Goal: Information Seeking & Learning: Find specific page/section

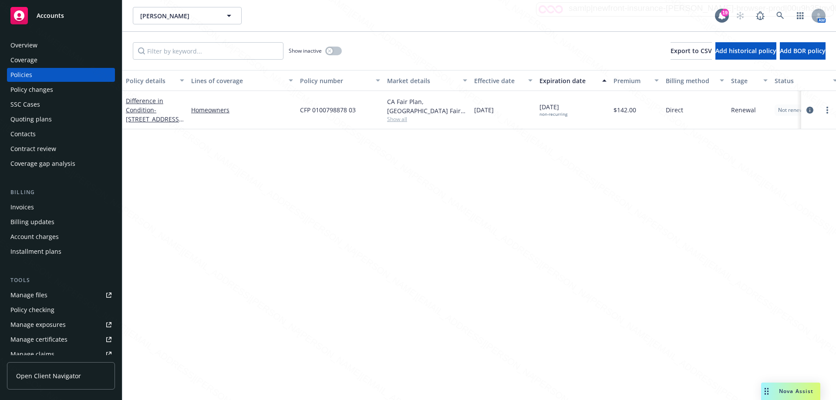
click at [586, 67] on div "Show inactive Export to CSV Add historical policy Add BOR policy" at bounding box center [479, 51] width 714 height 38
click at [230, 175] on div "Policy details Lines of coverage Policy number Market details Effective date Ex…" at bounding box center [479, 235] width 714 height 330
click at [779, 13] on icon at bounding box center [780, 15] width 7 height 7
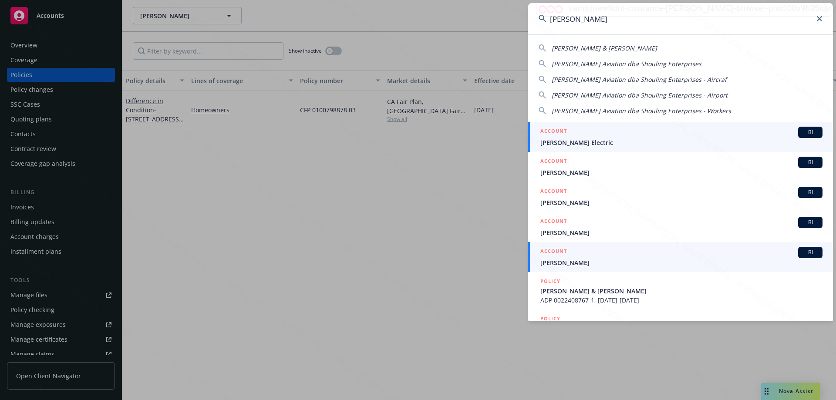
type input "[PERSON_NAME]"
click at [571, 262] on span "[PERSON_NAME]" at bounding box center [682, 262] width 282 height 9
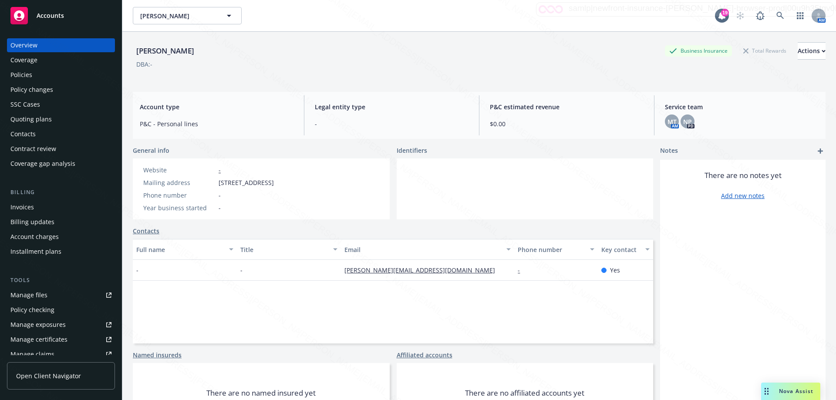
click at [29, 75] on div "Policies" at bounding box center [21, 75] width 22 height 14
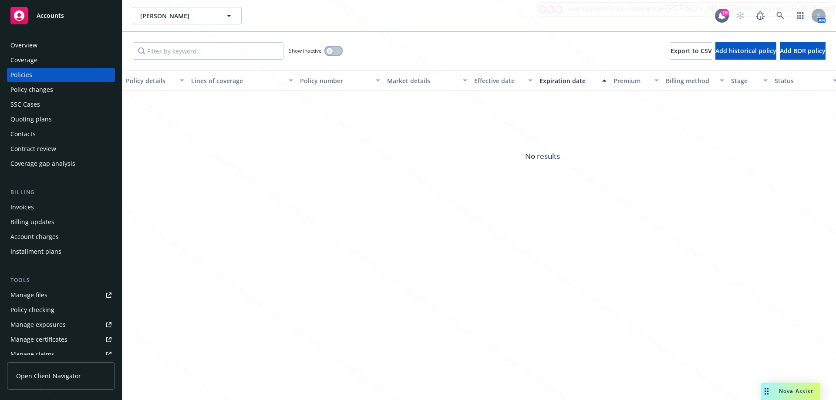
click at [339, 49] on button "button" at bounding box center [333, 51] width 17 height 9
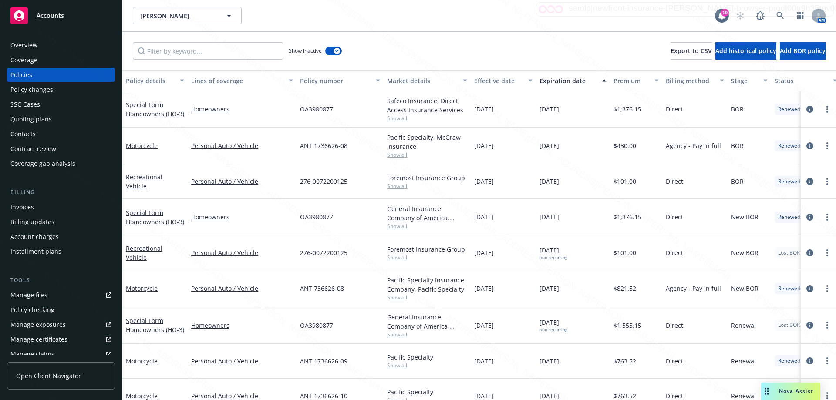
click at [565, 82] on div "Expiration date" at bounding box center [568, 80] width 57 height 9
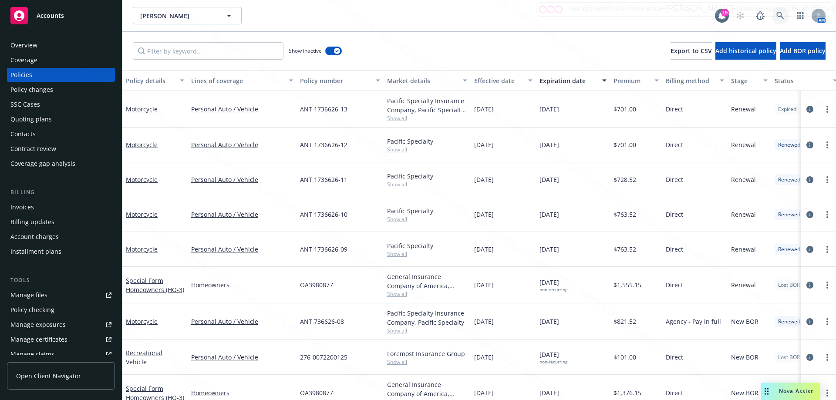
click at [780, 15] on icon at bounding box center [781, 16] width 8 height 8
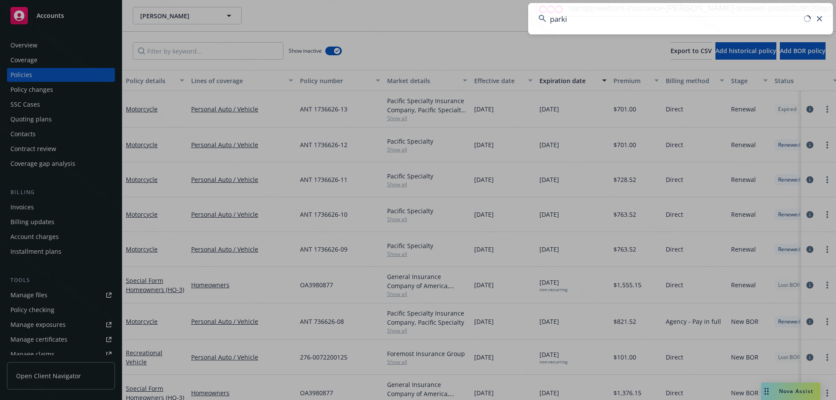
type input "[PERSON_NAME]"
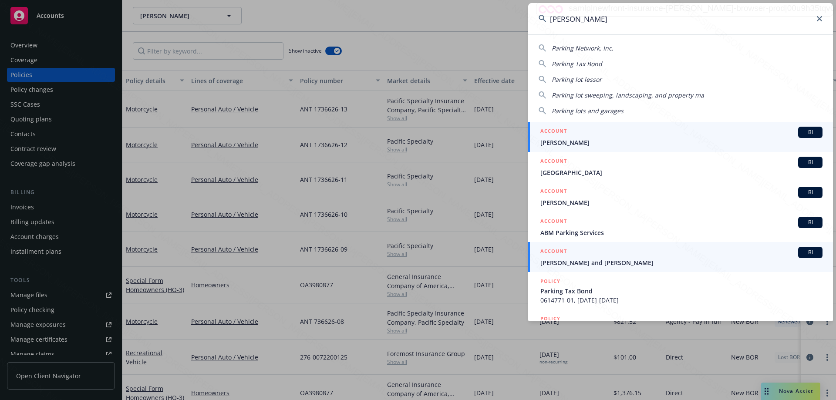
click at [581, 258] on span "[PERSON_NAME] and [PERSON_NAME]" at bounding box center [682, 262] width 282 height 9
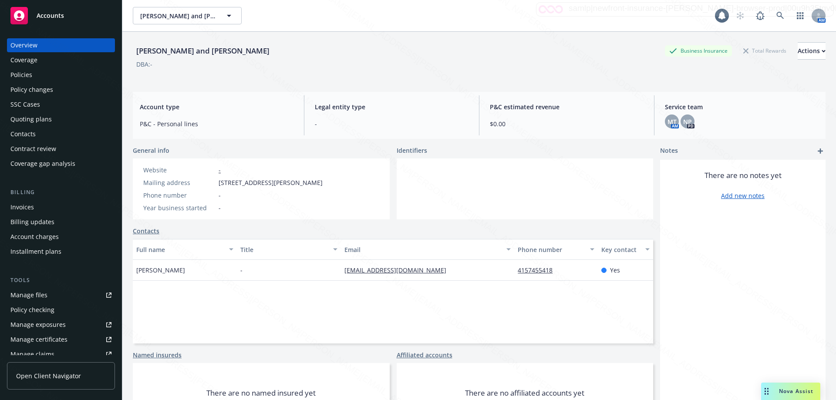
click at [24, 75] on div "Policies" at bounding box center [21, 75] width 22 height 14
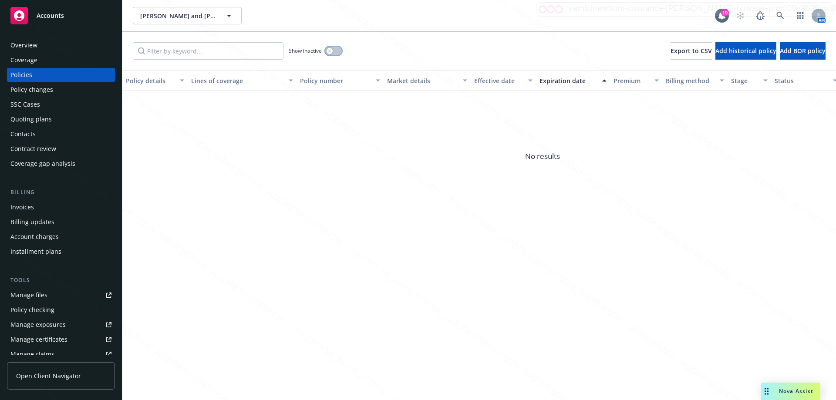
click at [335, 50] on button "button" at bounding box center [333, 51] width 17 height 9
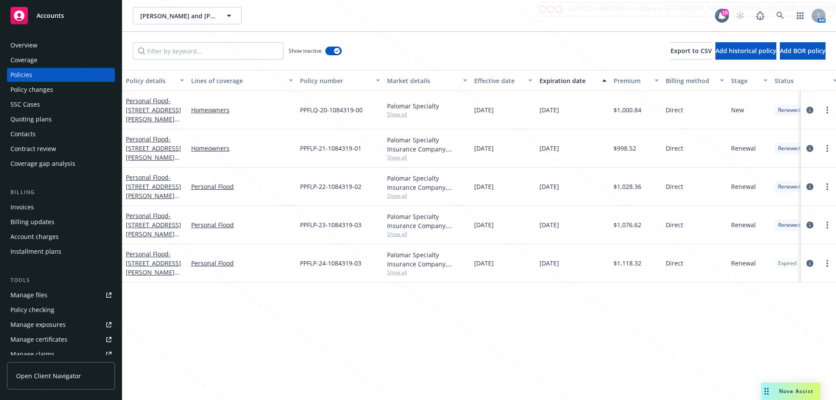
click at [568, 81] on div "Expiration date" at bounding box center [568, 80] width 57 height 9
click at [136, 115] on span "- [STREET_ADDRESS][PERSON_NAME][PERSON_NAME]" at bounding box center [153, 115] width 55 height 36
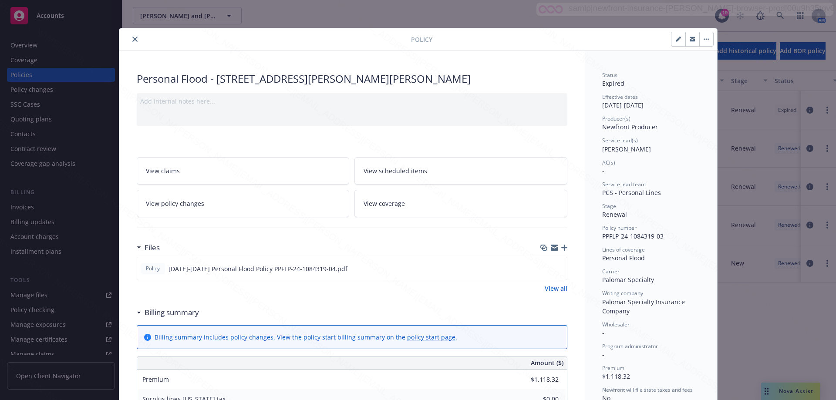
click at [134, 39] on icon "close" at bounding box center [134, 39] width 5 height 5
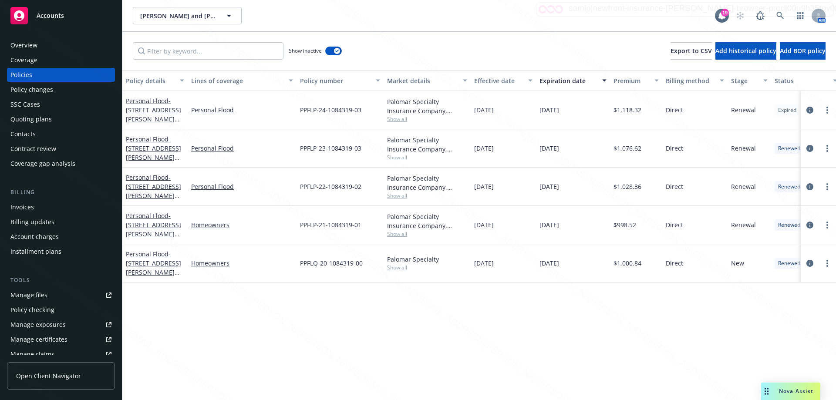
click at [21, 41] on div "Overview" at bounding box center [23, 45] width 27 height 14
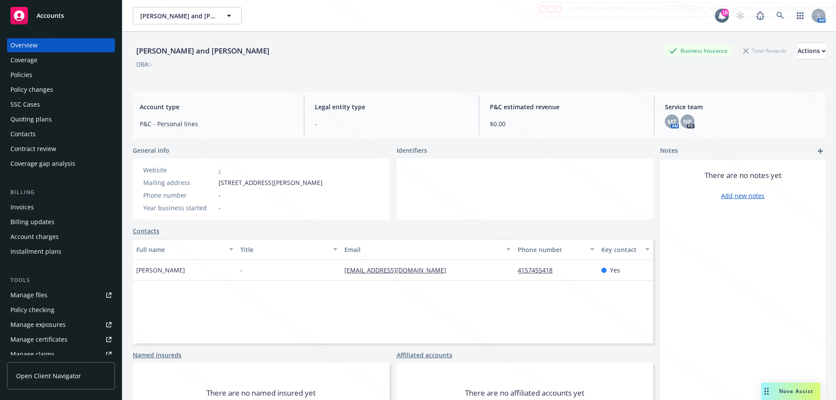
click at [583, 305] on div "Full name Title Email Phone number Key contact [PERSON_NAME] - [EMAIL_ADDRESS][…" at bounding box center [393, 291] width 521 height 105
click at [477, 318] on div "Full name Title Email Phone number Key contact [PERSON_NAME] - [EMAIL_ADDRESS][…" at bounding box center [393, 291] width 521 height 105
click at [324, 316] on div "Full name Title Email Phone number Key contact [PERSON_NAME] - [EMAIL_ADDRESS][…" at bounding box center [393, 291] width 521 height 105
click at [683, 318] on div "There are no notes yet Add new notes" at bounding box center [743, 301] width 166 height 283
click at [771, 258] on div "There are no notes yet Add new notes" at bounding box center [743, 301] width 166 height 283
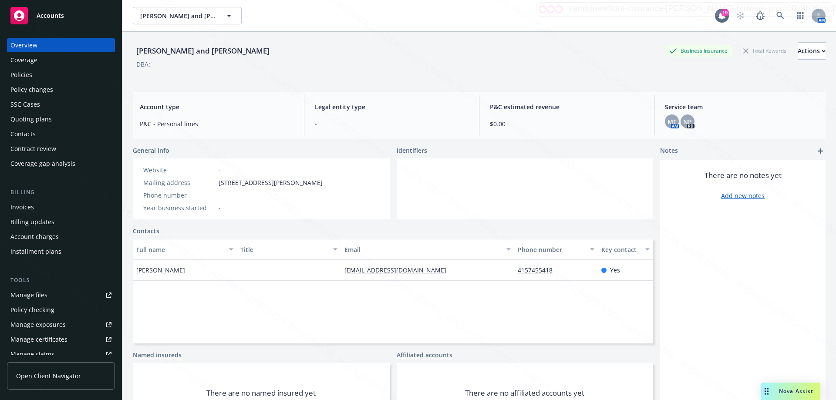
click at [357, 310] on div "Full name Title Email Phone number Key contact [PERSON_NAME] - [EMAIL_ADDRESS][…" at bounding box center [393, 291] width 521 height 105
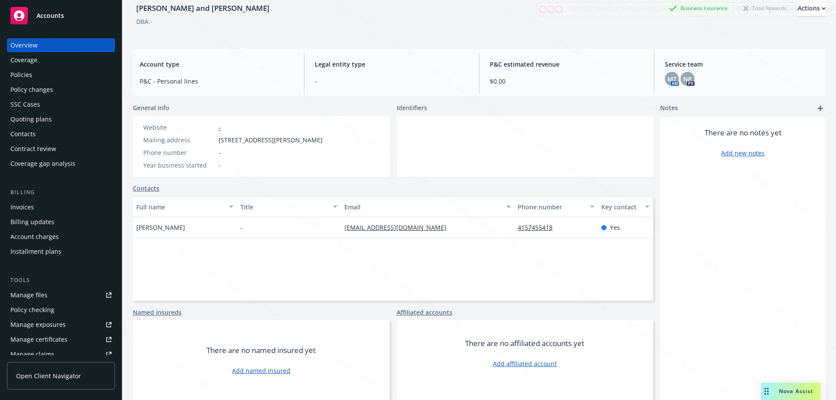
click at [235, 277] on div "Full name Title Email Phone number Key contact [PERSON_NAME] - [EMAIL_ADDRESS][…" at bounding box center [393, 248] width 521 height 105
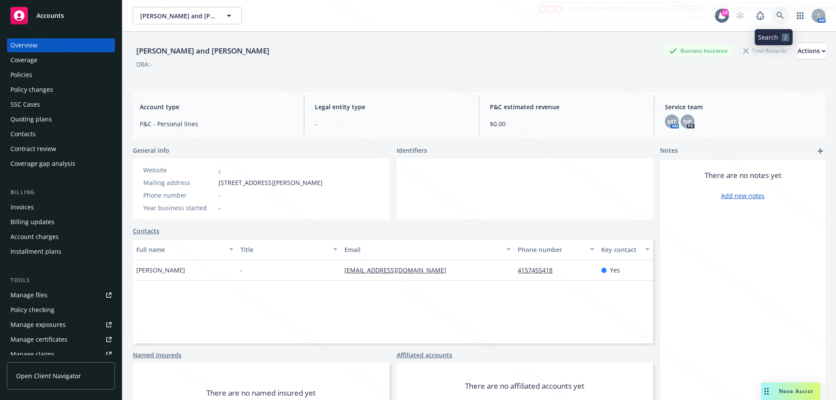
click at [777, 18] on icon at bounding box center [781, 16] width 8 height 8
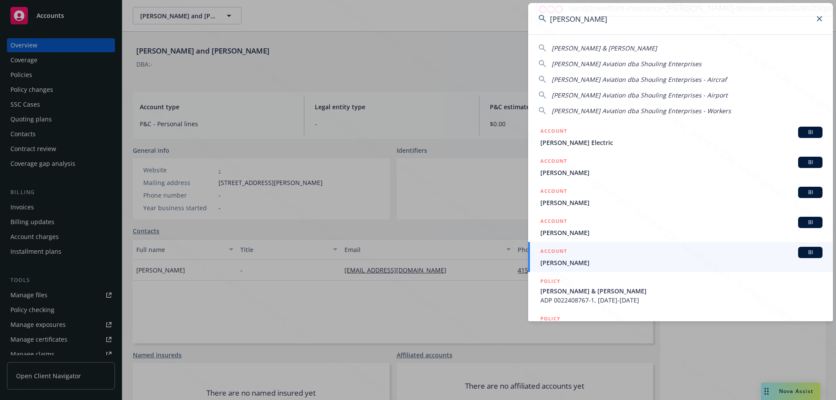
type input "[PERSON_NAME]"
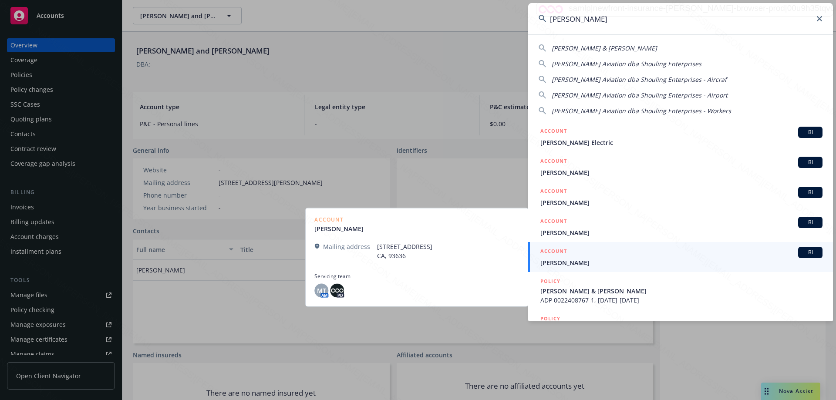
click at [562, 261] on span "[PERSON_NAME]" at bounding box center [682, 262] width 282 height 9
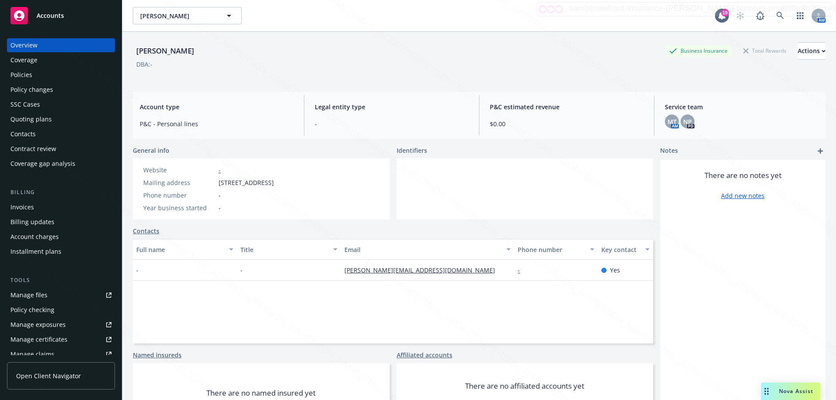
click at [28, 78] on div "Policies" at bounding box center [21, 75] width 22 height 14
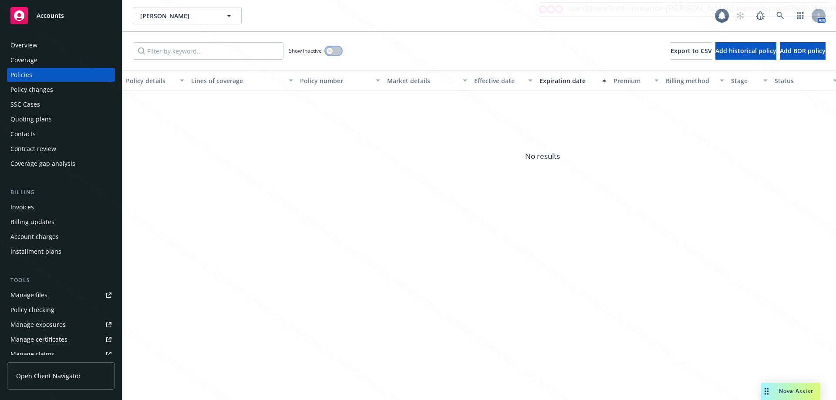
click at [338, 51] on button "button" at bounding box center [333, 51] width 17 height 9
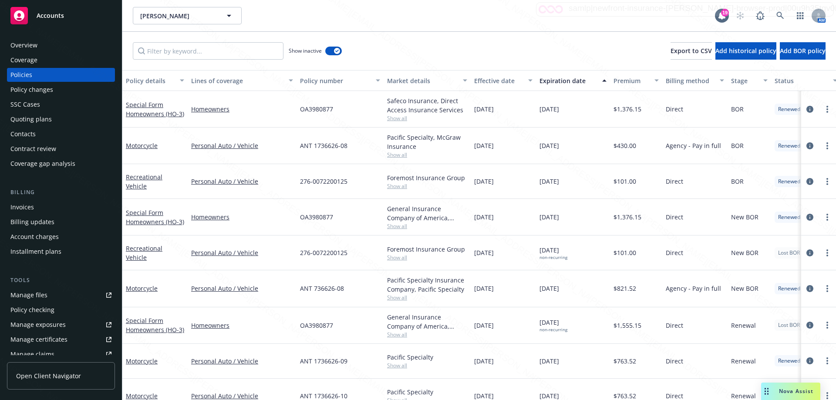
click at [574, 80] on div "Expiration date" at bounding box center [568, 80] width 57 height 9
